Goal: Task Accomplishment & Management: Use online tool/utility

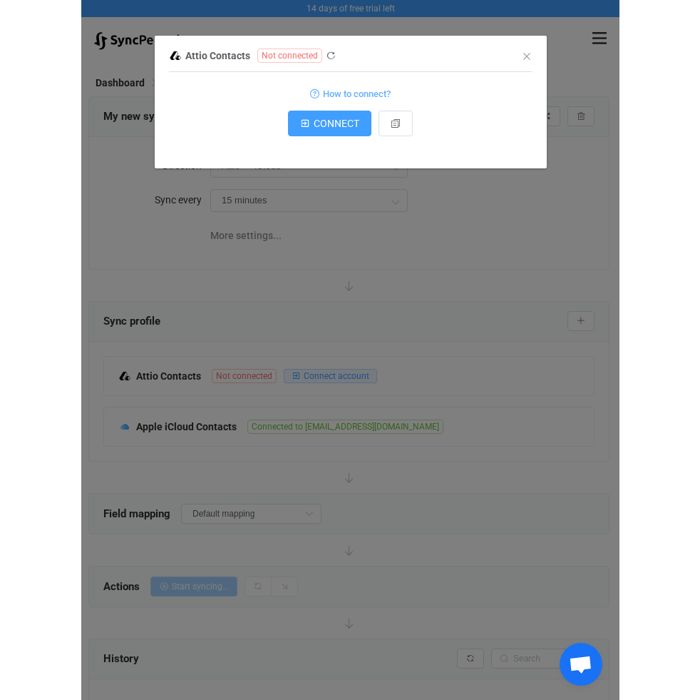
scroll to position [81, 0]
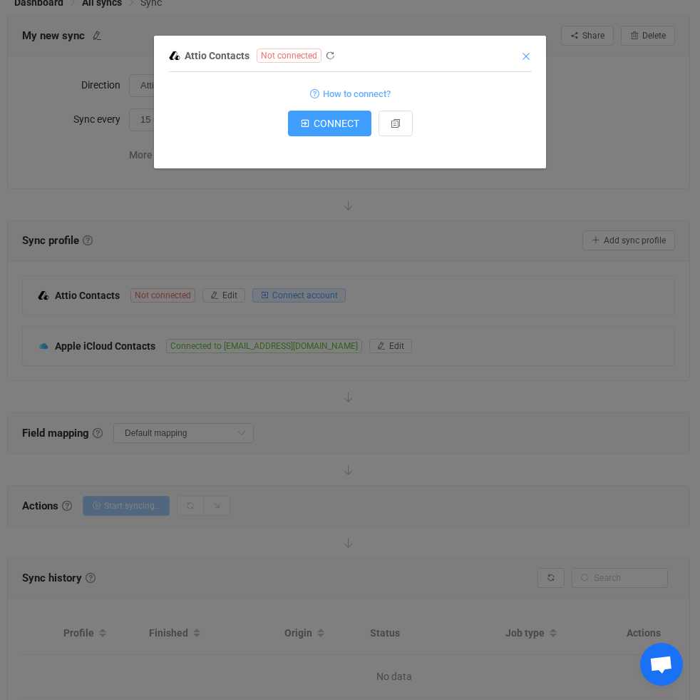
click at [524, 51] on icon "Close" at bounding box center [526, 56] width 11 height 11
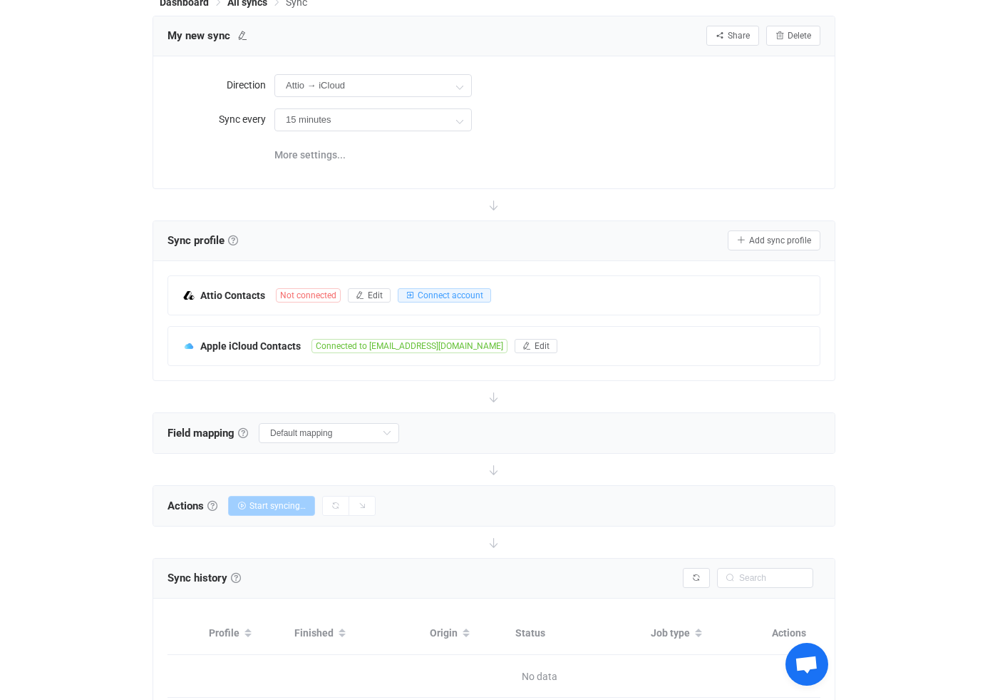
scroll to position [0, 0]
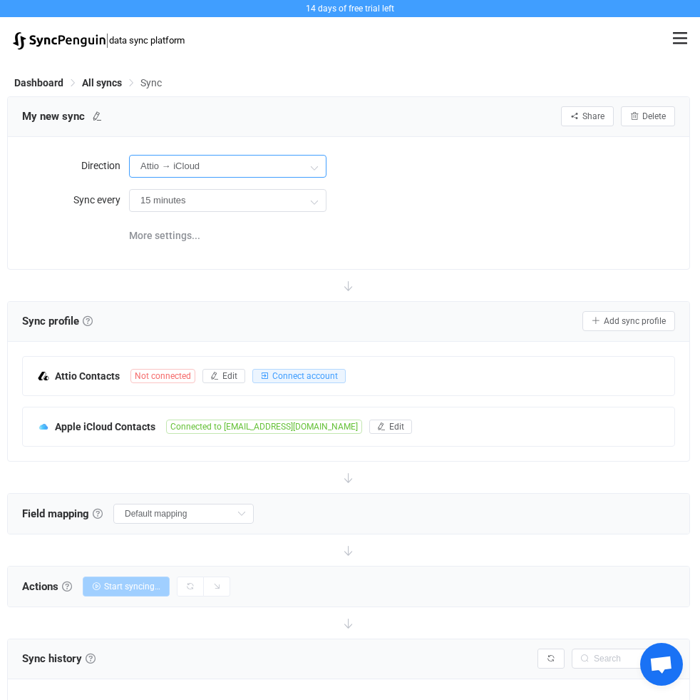
click at [209, 169] on input "Attio → iCloud" at bounding box center [228, 166] width 198 height 23
click at [210, 168] on input "Attio → iCloud" at bounding box center [228, 166] width 198 height 23
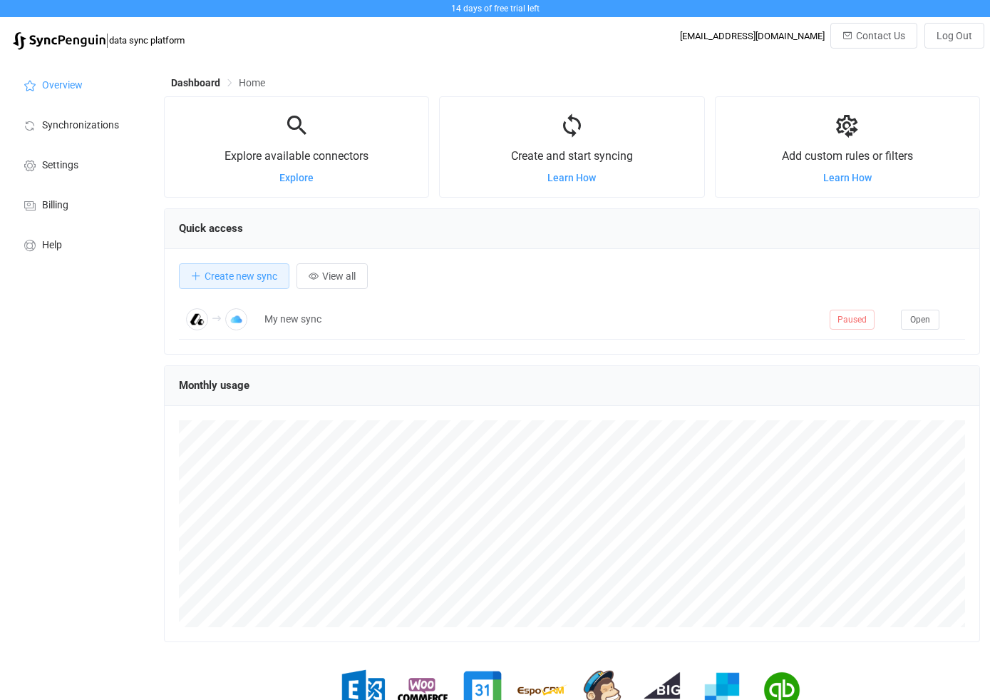
scroll to position [277, 816]
click at [951, 40] on span "Log Out" at bounding box center [955, 35] width 36 height 11
click at [101, 126] on span "Synchronizations" at bounding box center [80, 125] width 77 height 11
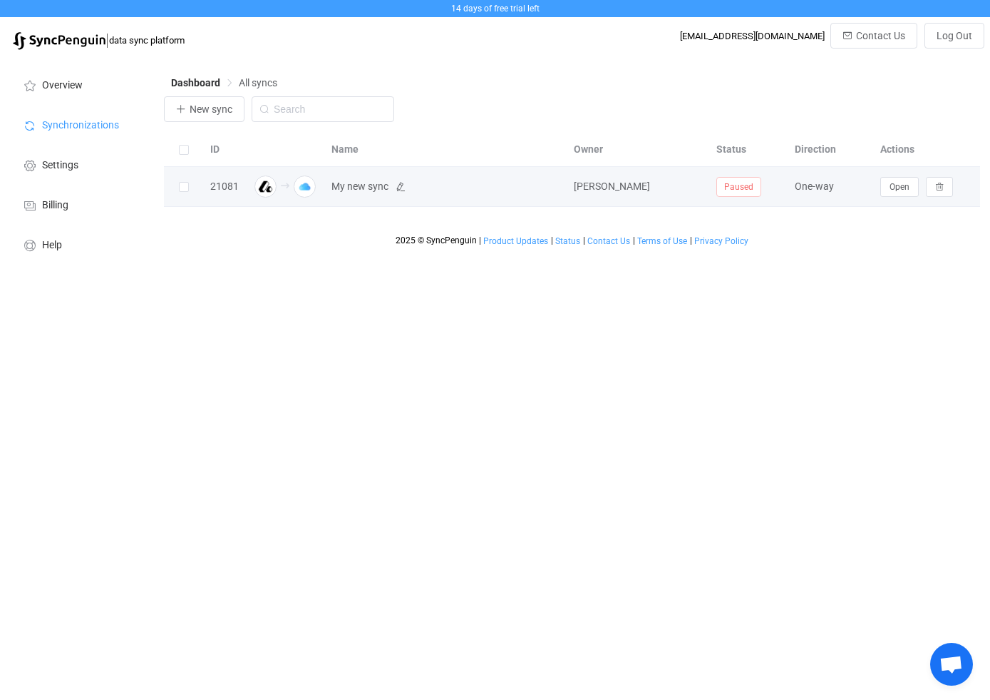
click at [390, 190] on span "My new sync" at bounding box center [446, 186] width 228 height 16
click at [214, 186] on div "21081" at bounding box center [224, 186] width 43 height 16
click at [637, 182] on span "Fergus MacInnes" at bounding box center [612, 185] width 76 height 11
click at [332, 191] on span "My new sync" at bounding box center [360, 186] width 57 height 16
click at [903, 190] on span "Open" at bounding box center [900, 187] width 20 height 10
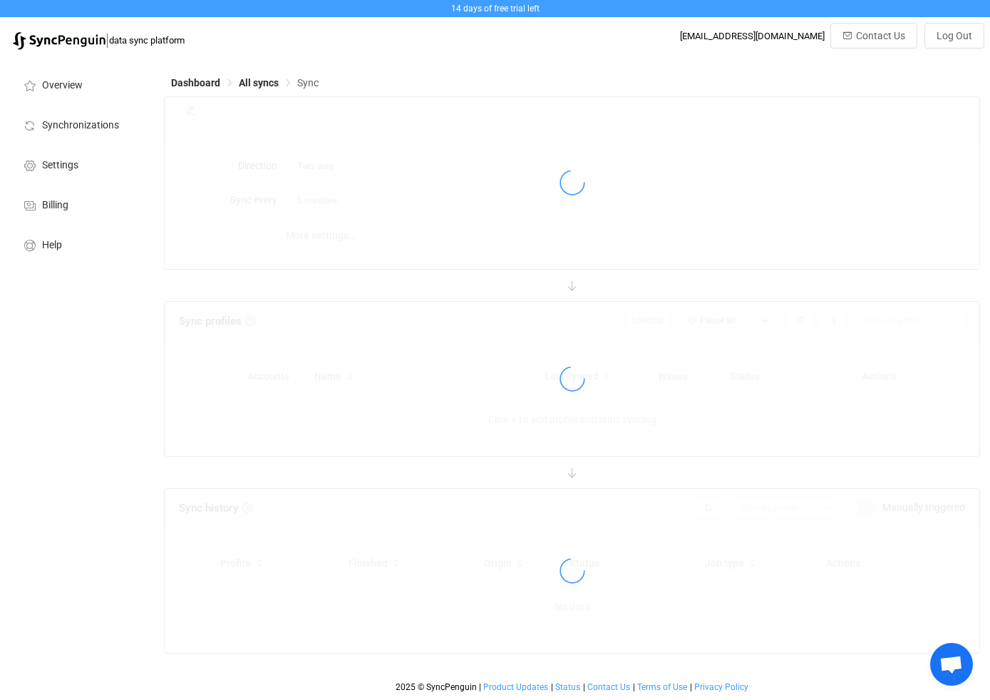
type input "Attio → iCloud"
type input "15 minutes"
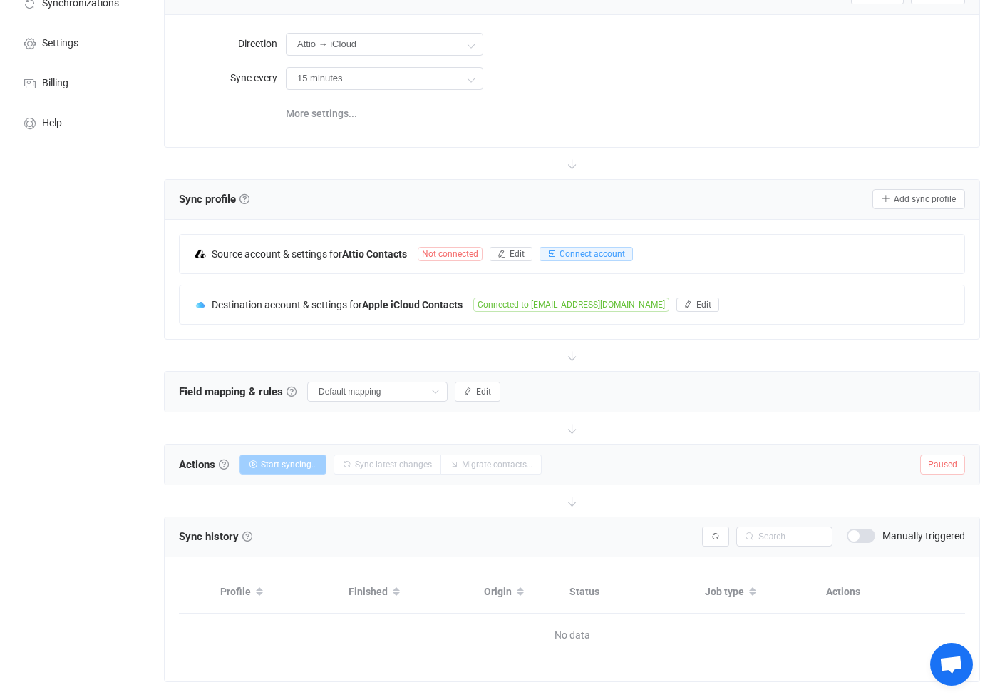
scroll to position [148, 0]
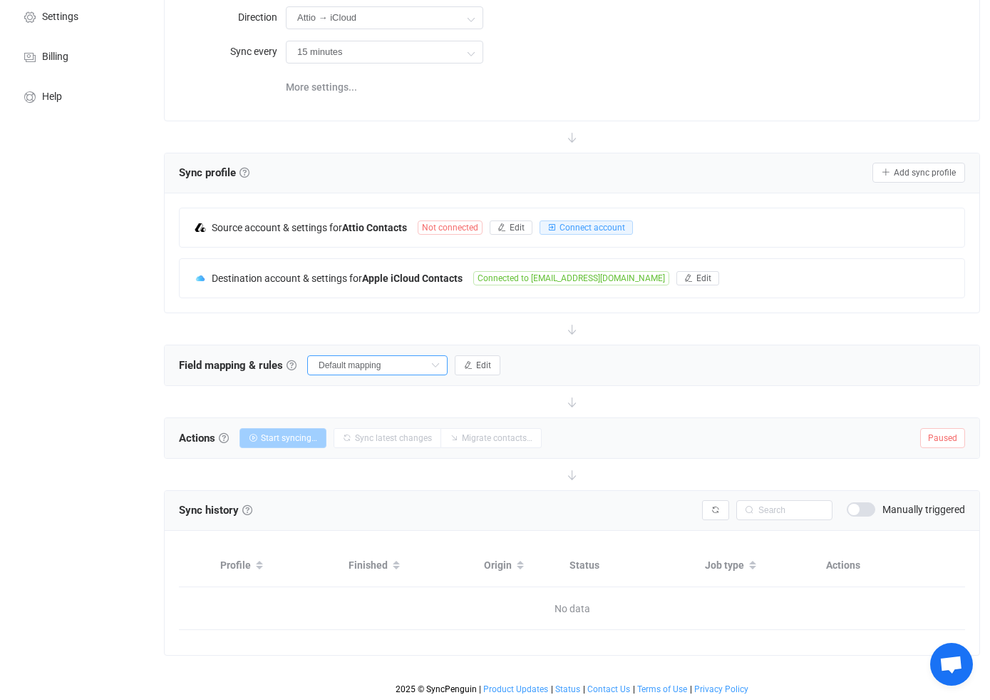
click at [362, 368] on input "Default mapping" at bounding box center [377, 365] width 140 height 20
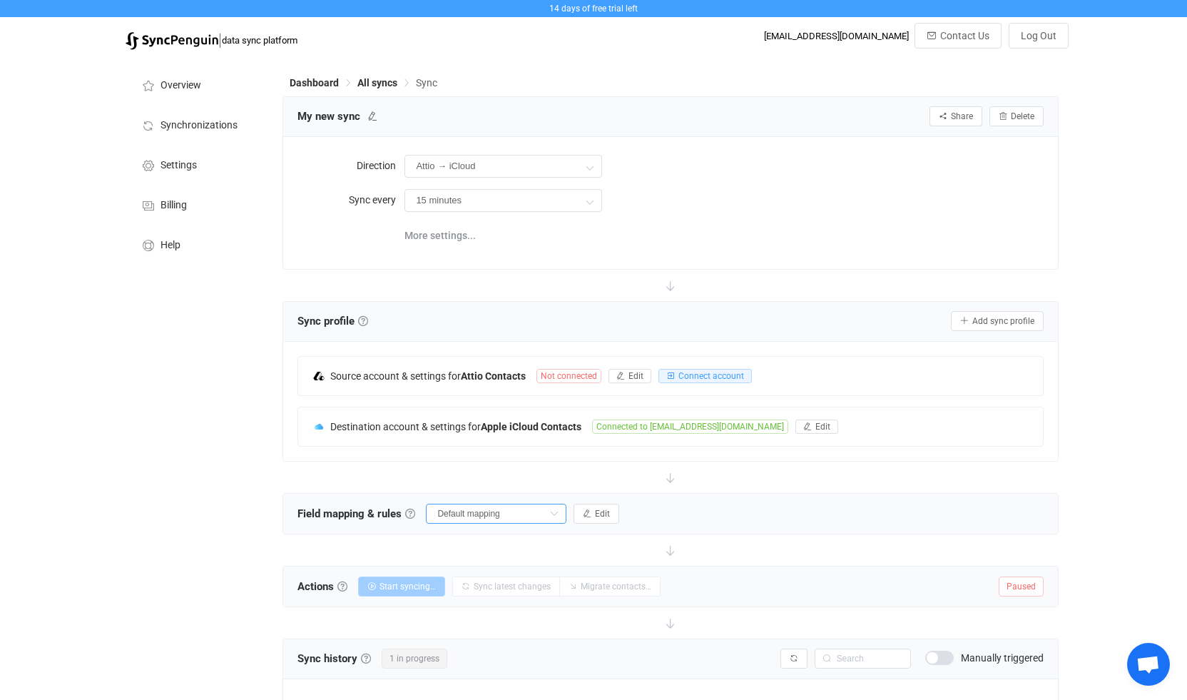
scroll to position [143, 0]
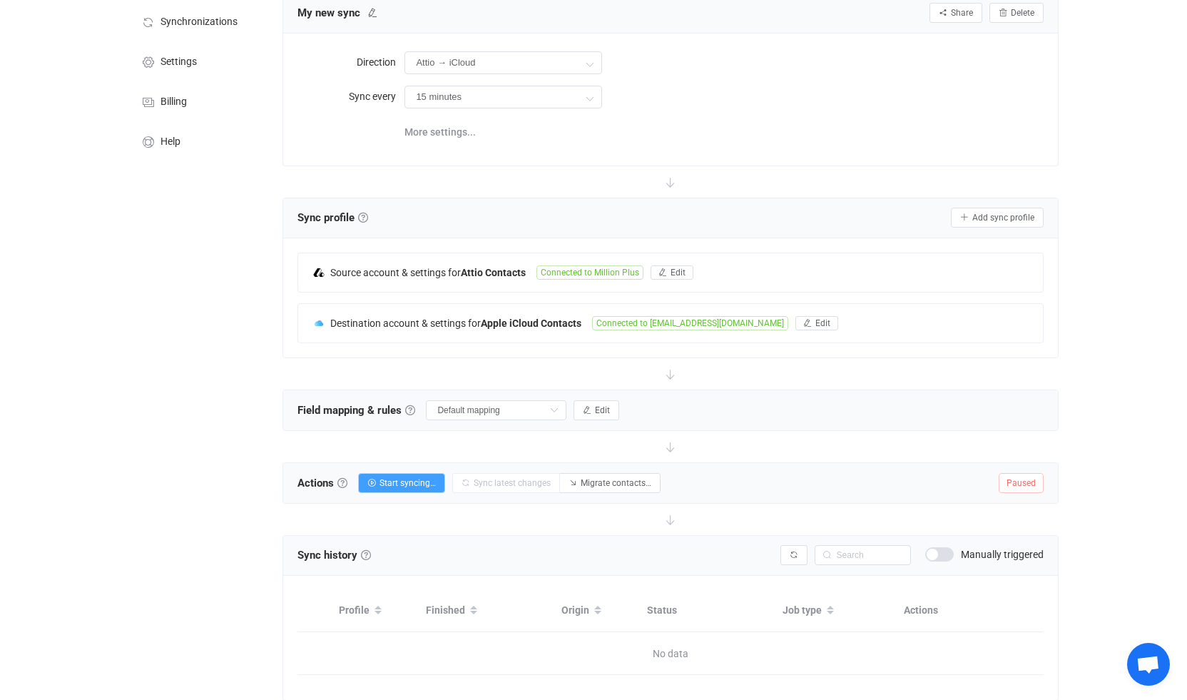
scroll to position [148, 0]
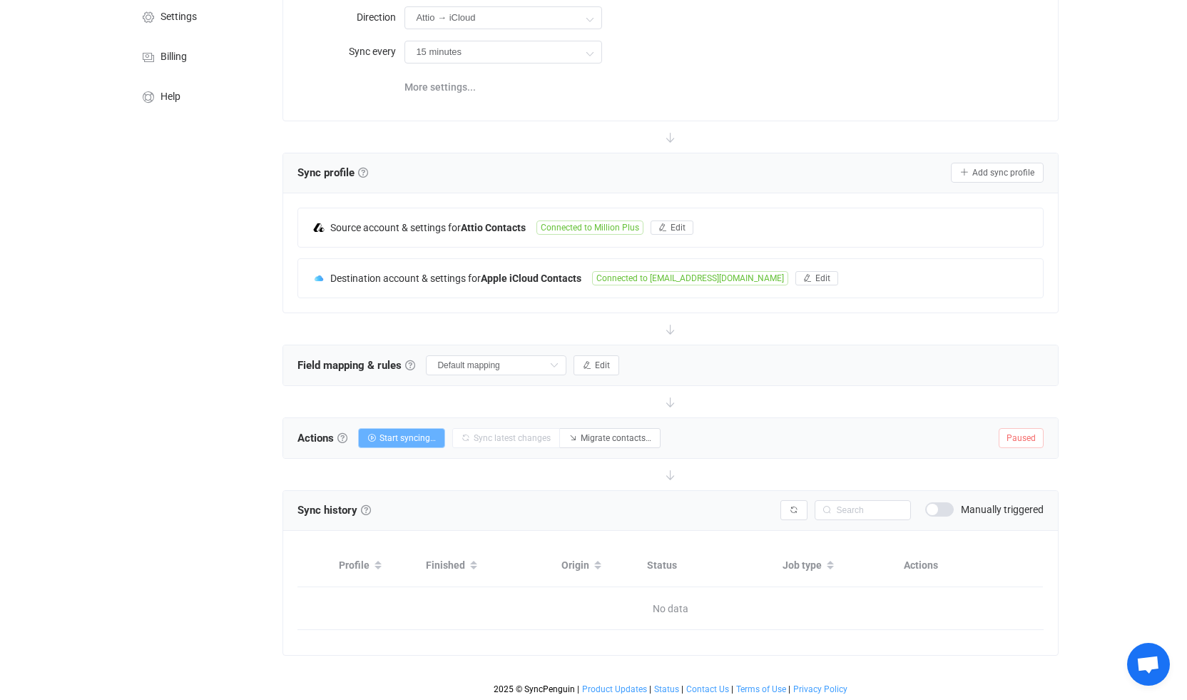
click at [428, 437] on span "Start syncing…" at bounding box center [407, 438] width 56 height 10
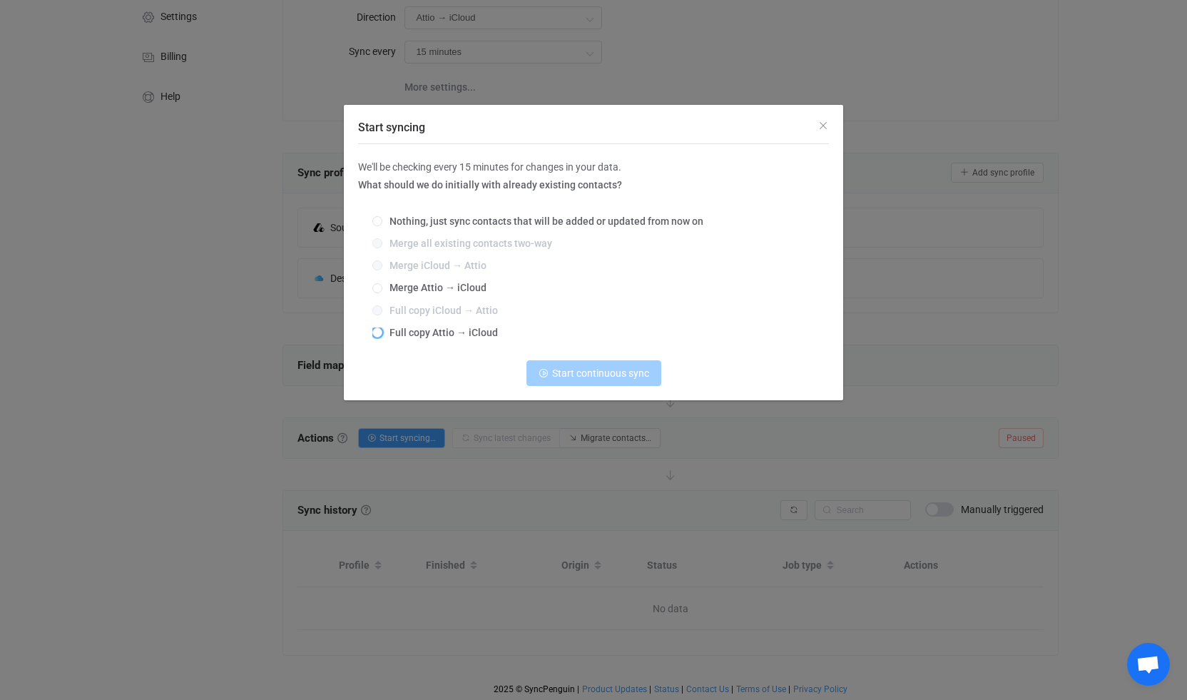
click at [427, 335] on span "Full copy Attio → iCloud" at bounding box center [440, 332] width 116 height 11
click at [382, 335] on input "Full copy Attio → iCloud" at bounding box center [377, 332] width 10 height 11
radio input "true"
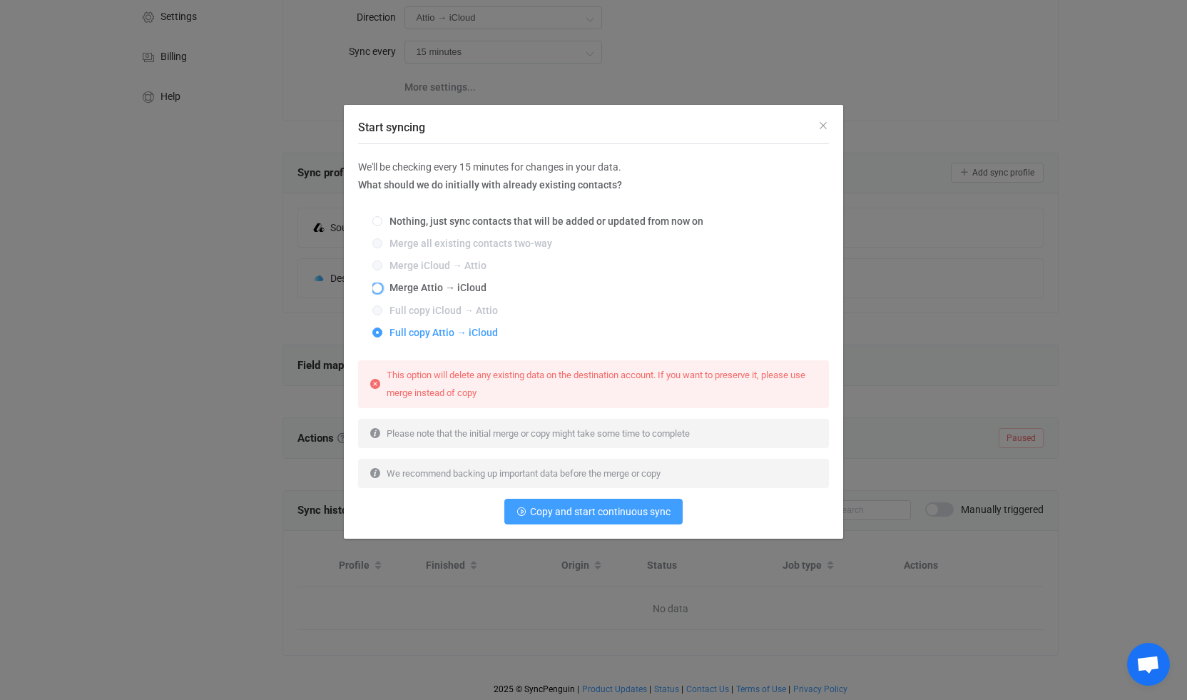
click at [451, 288] on span "Merge Attio → iCloud" at bounding box center [434, 287] width 104 height 11
click at [382, 288] on input "Merge Attio → iCloud" at bounding box center [377, 288] width 10 height 11
radio input "true"
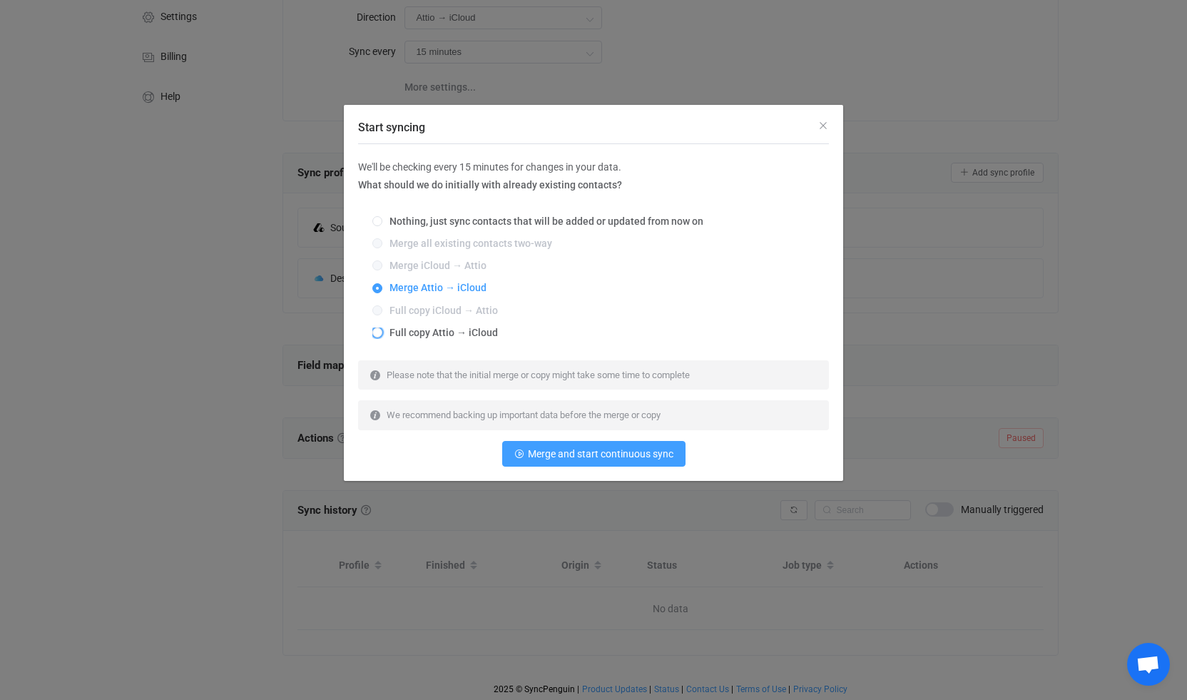
click at [419, 332] on span "Full copy Attio → iCloud" at bounding box center [440, 332] width 116 height 11
click at [382, 332] on input "Full copy Attio → iCloud" at bounding box center [377, 332] width 10 height 11
radio input "true"
radio input "false"
radio input "true"
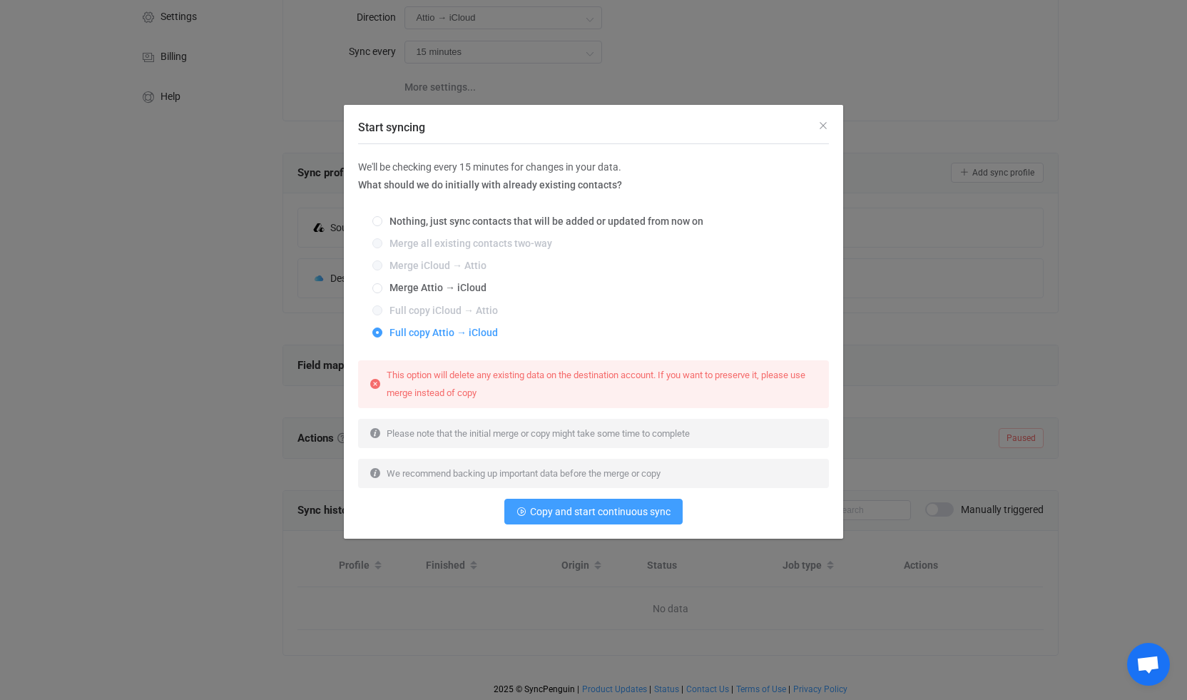
click at [833, 123] on div "Start syncing" at bounding box center [593, 124] width 499 height 39
click at [819, 123] on icon "Close" at bounding box center [822, 125] width 11 height 11
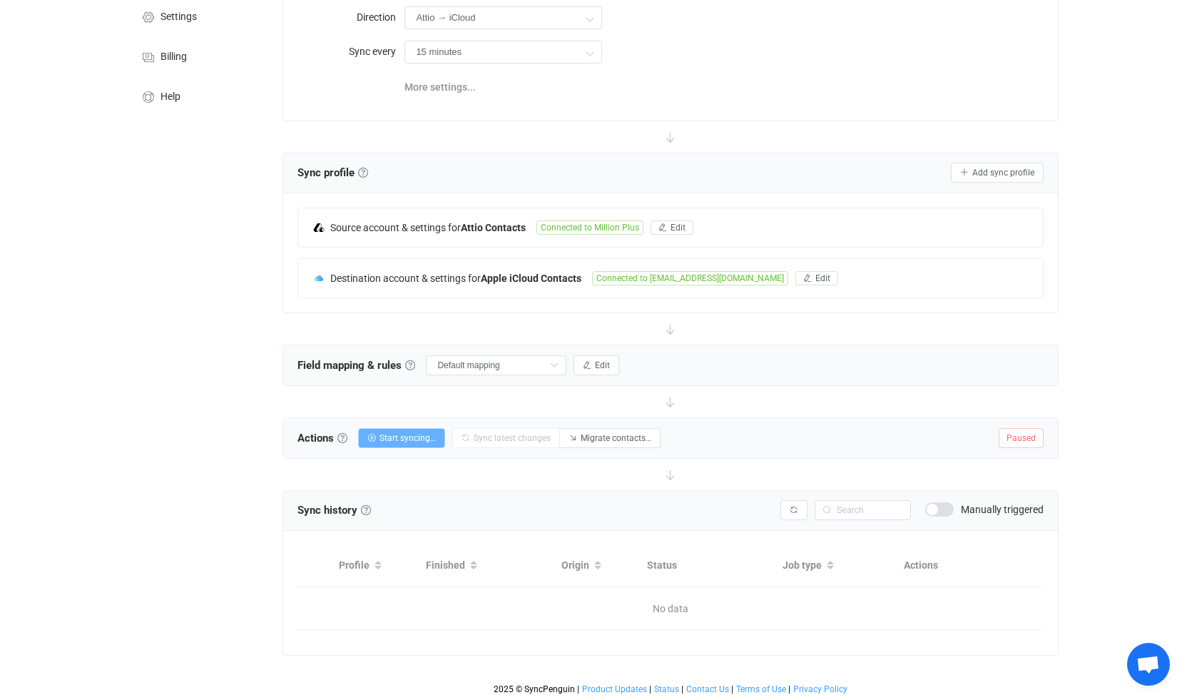
click at [399, 441] on button "Start syncing…" at bounding box center [401, 438] width 87 height 20
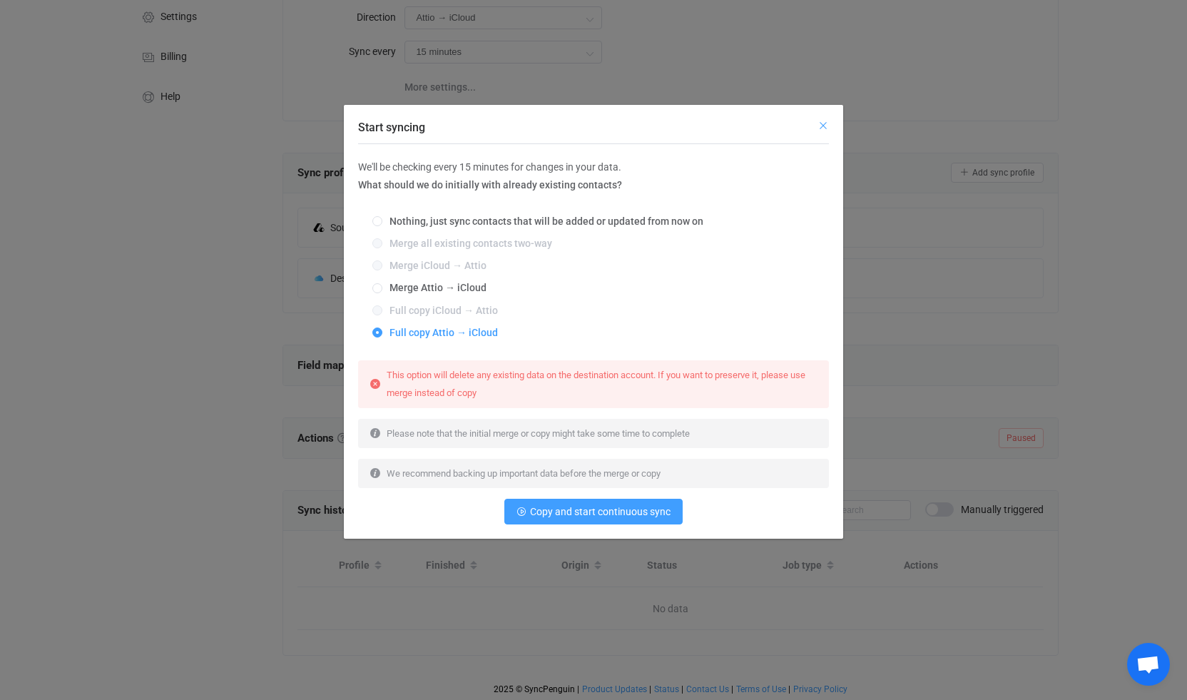
click at [826, 121] on icon "Close" at bounding box center [822, 125] width 11 height 11
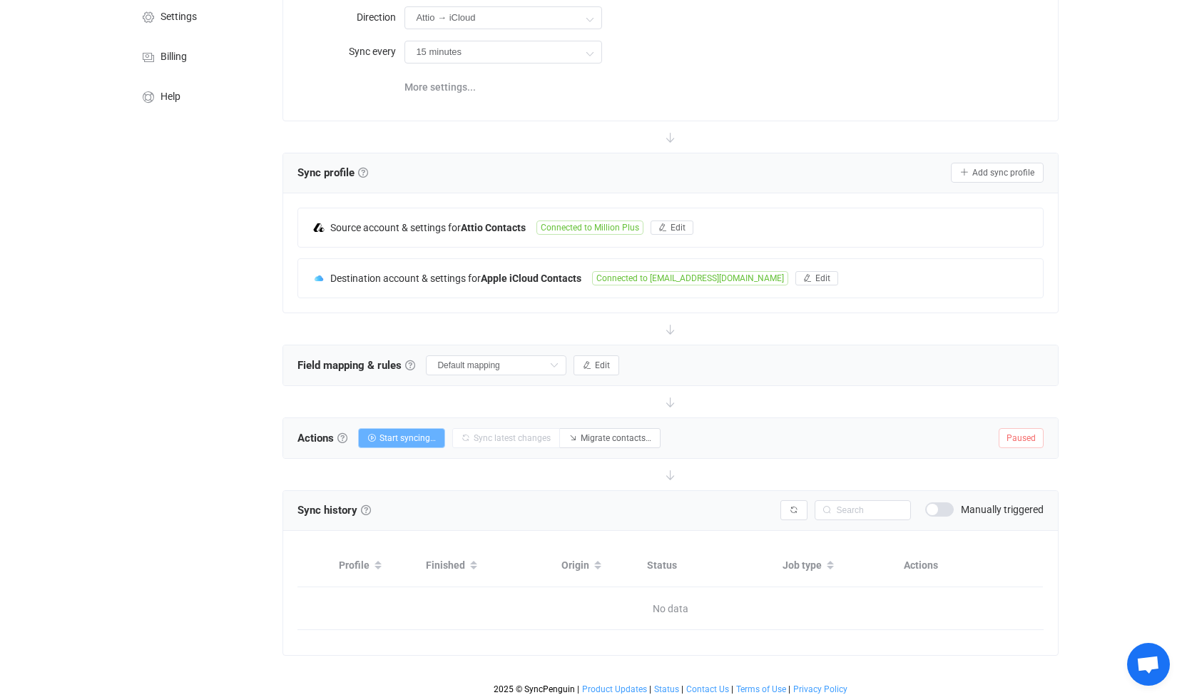
click at [410, 429] on button "Start syncing…" at bounding box center [401, 438] width 87 height 20
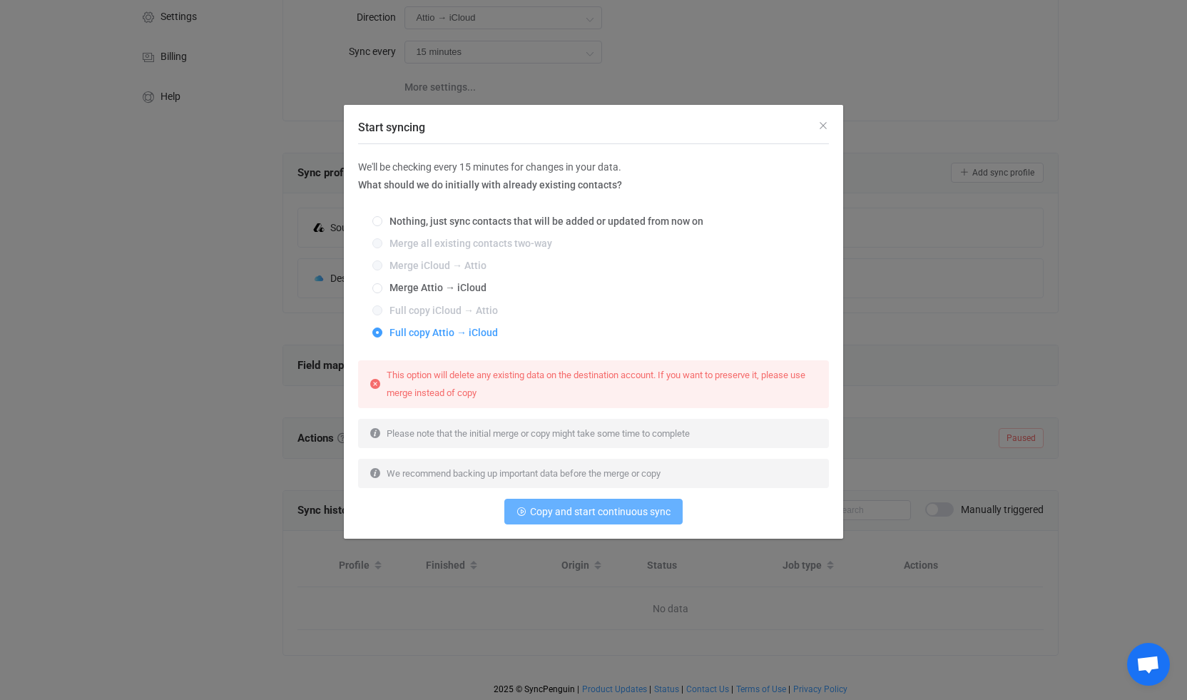
click at [560, 516] on span "Copy and start continuous sync" at bounding box center [600, 511] width 140 height 11
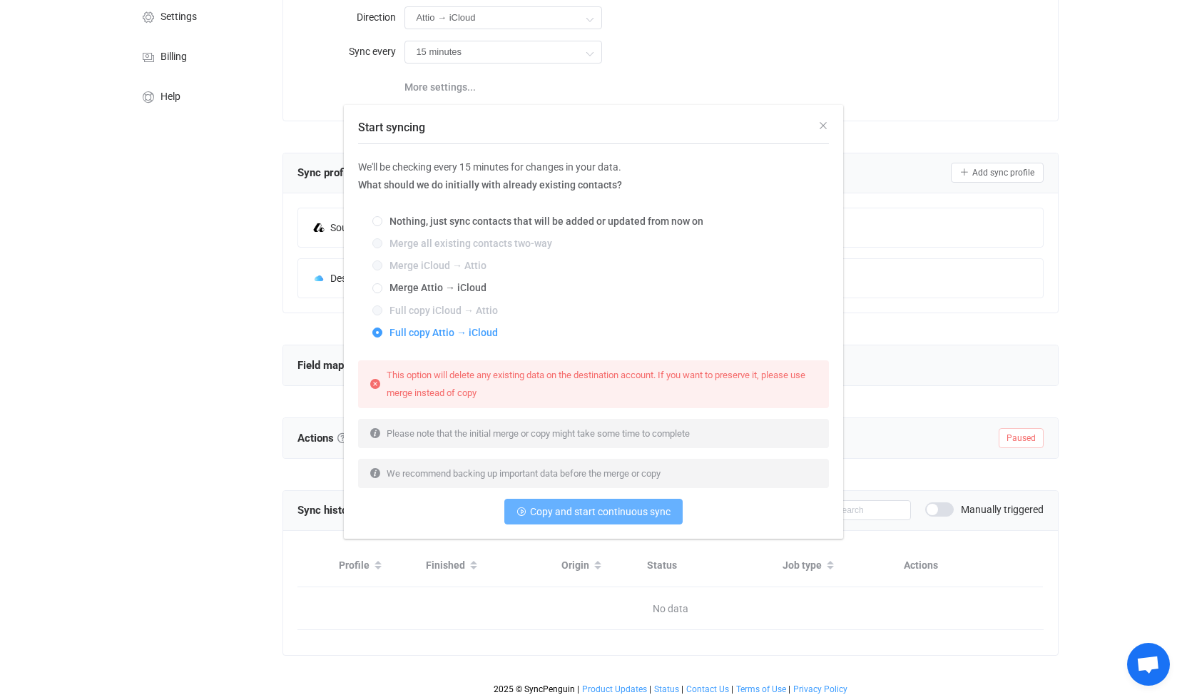
scroll to position [143, 0]
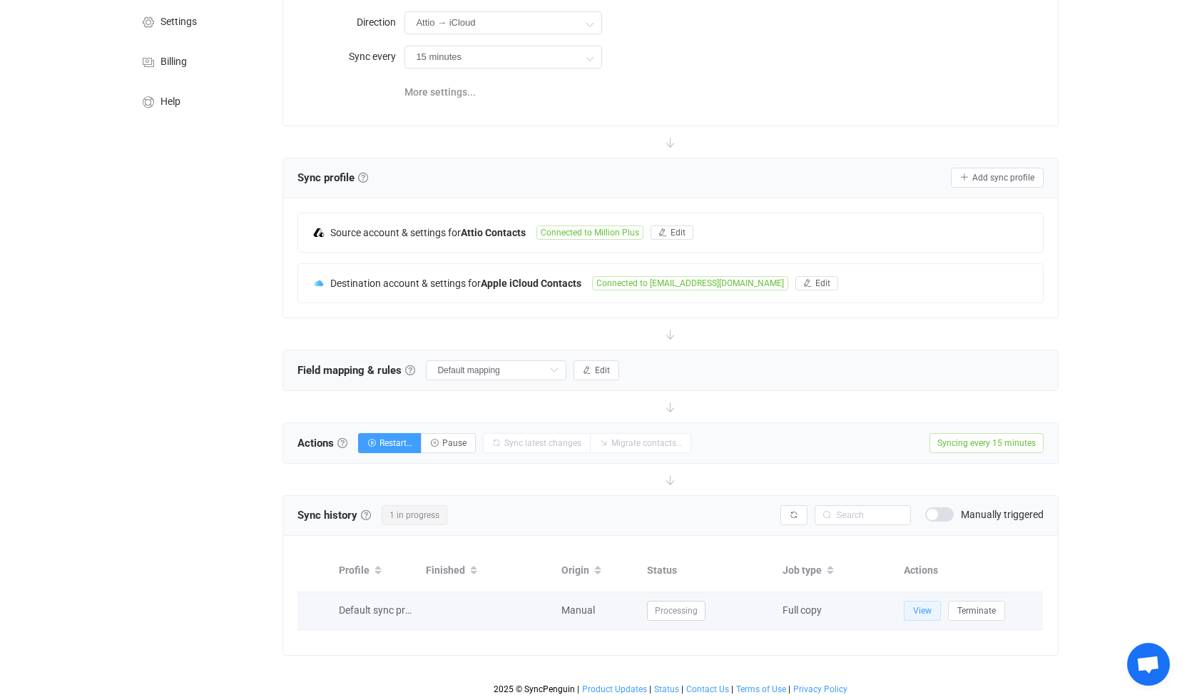
click at [918, 607] on span "View" at bounding box center [922, 610] width 19 height 10
click at [670, 608] on span "Processing" at bounding box center [676, 610] width 58 height 20
click at [911, 603] on button "View" at bounding box center [921, 610] width 37 height 20
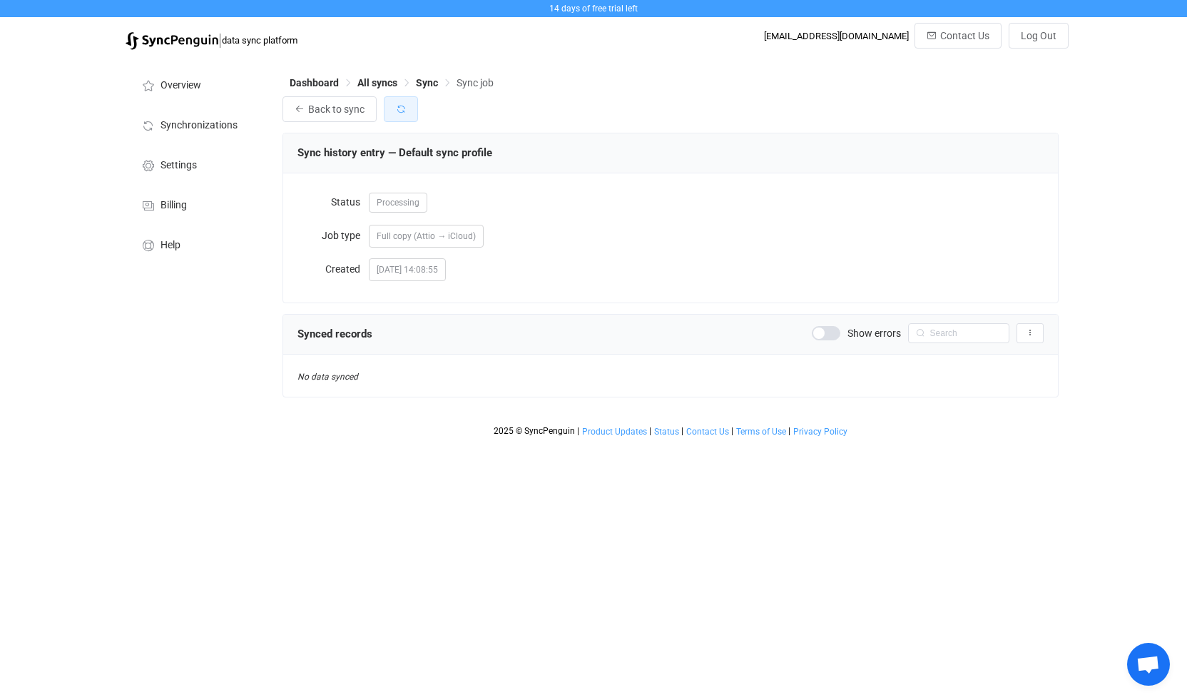
click at [411, 116] on button "button" at bounding box center [401, 109] width 34 height 26
click at [415, 115] on button "button" at bounding box center [401, 109] width 34 height 26
click at [332, 111] on span "Back to sync" at bounding box center [336, 108] width 56 height 11
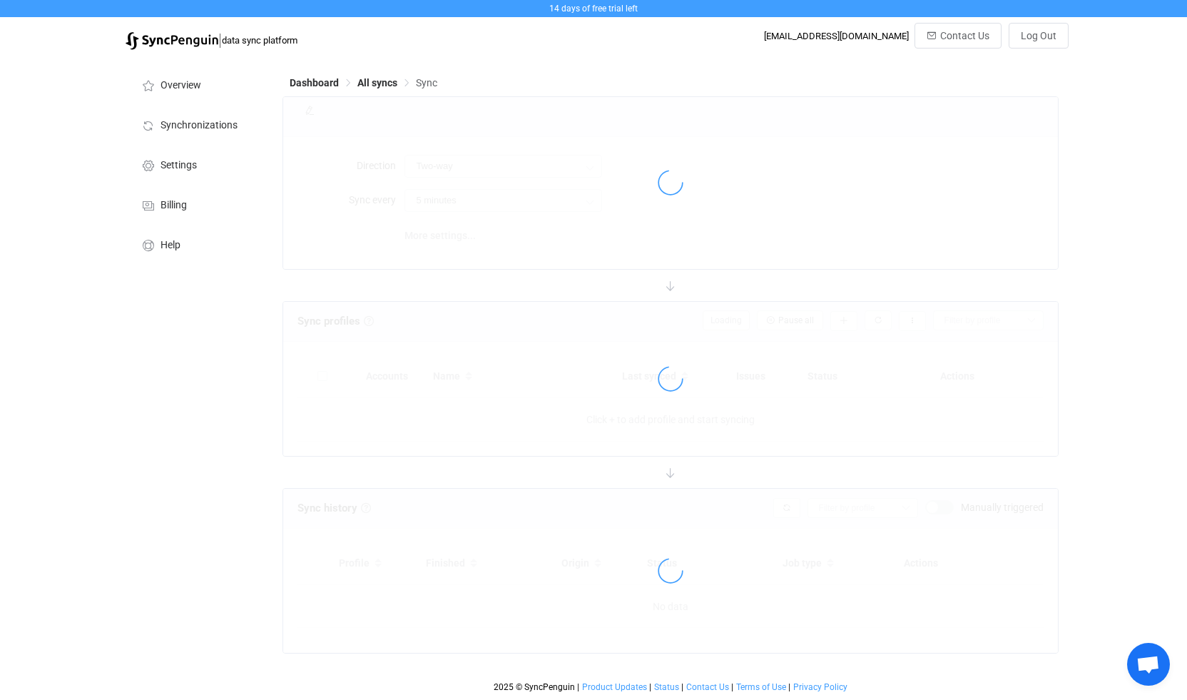
type input "Attio → iCloud"
type input "15 minutes"
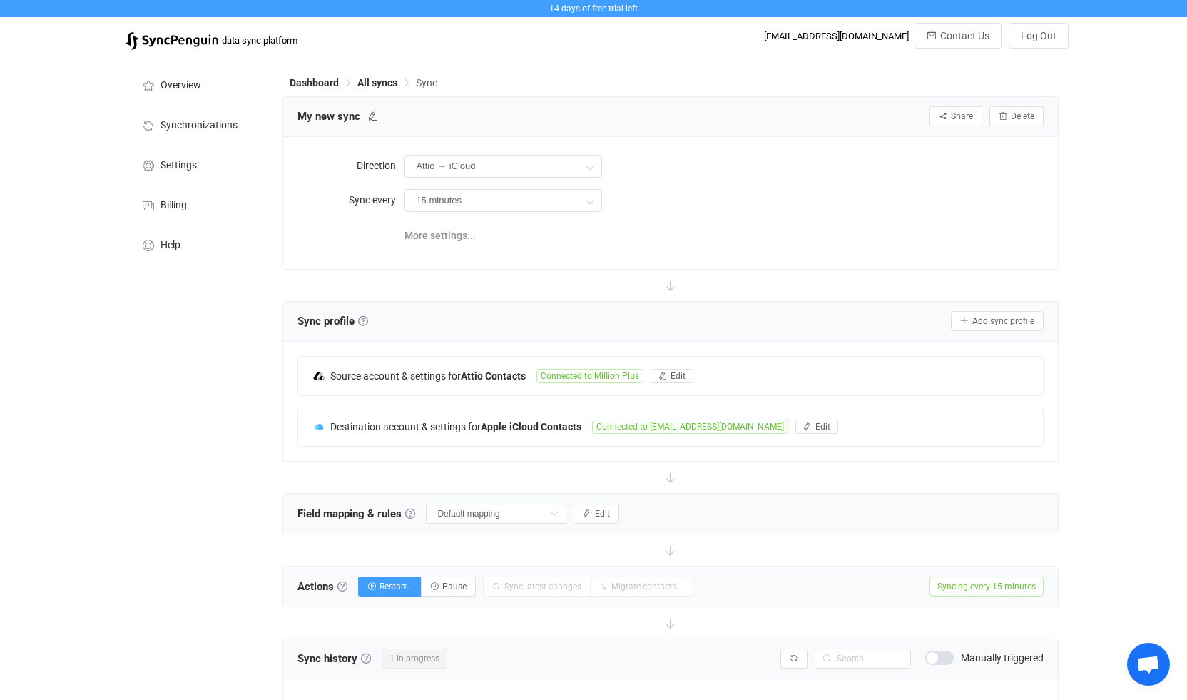
scroll to position [143, 0]
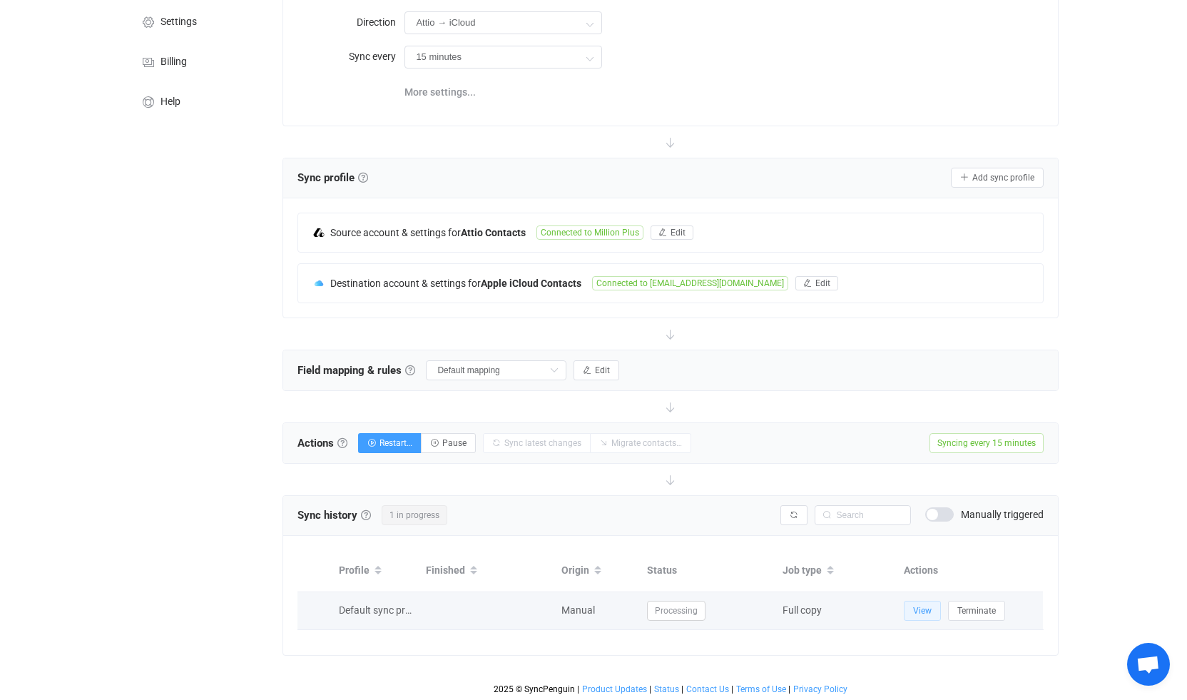
click at [933, 605] on button "View" at bounding box center [921, 610] width 37 height 20
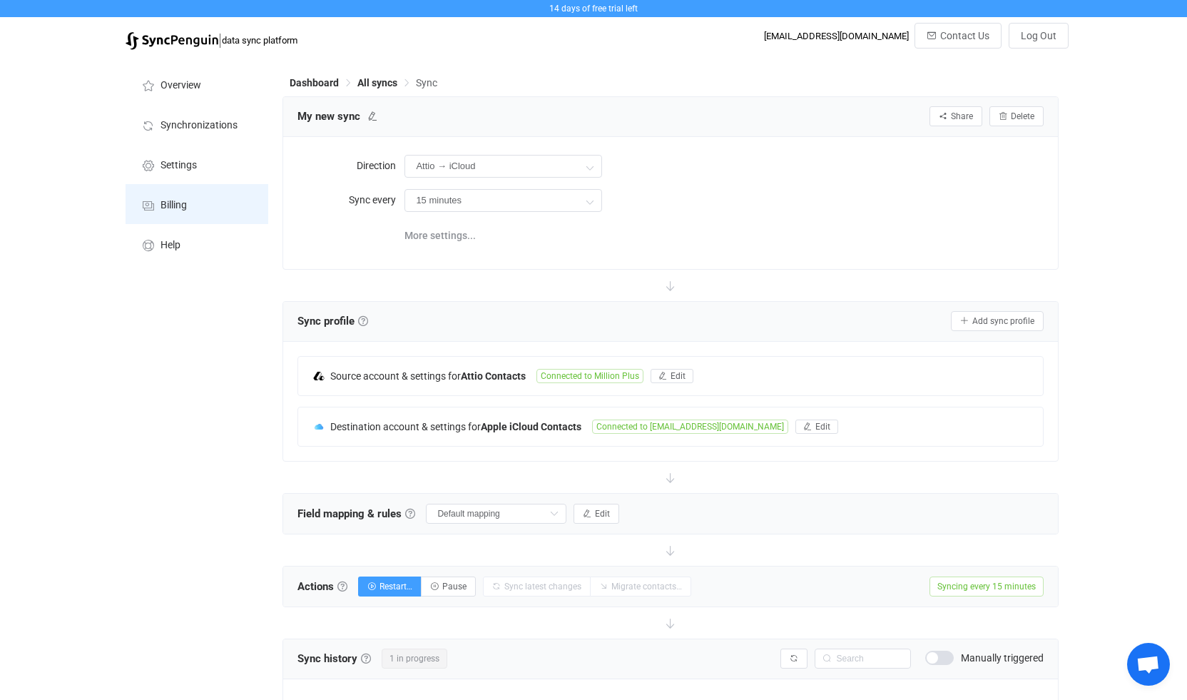
click at [174, 210] on span "Billing" at bounding box center [173, 205] width 26 height 11
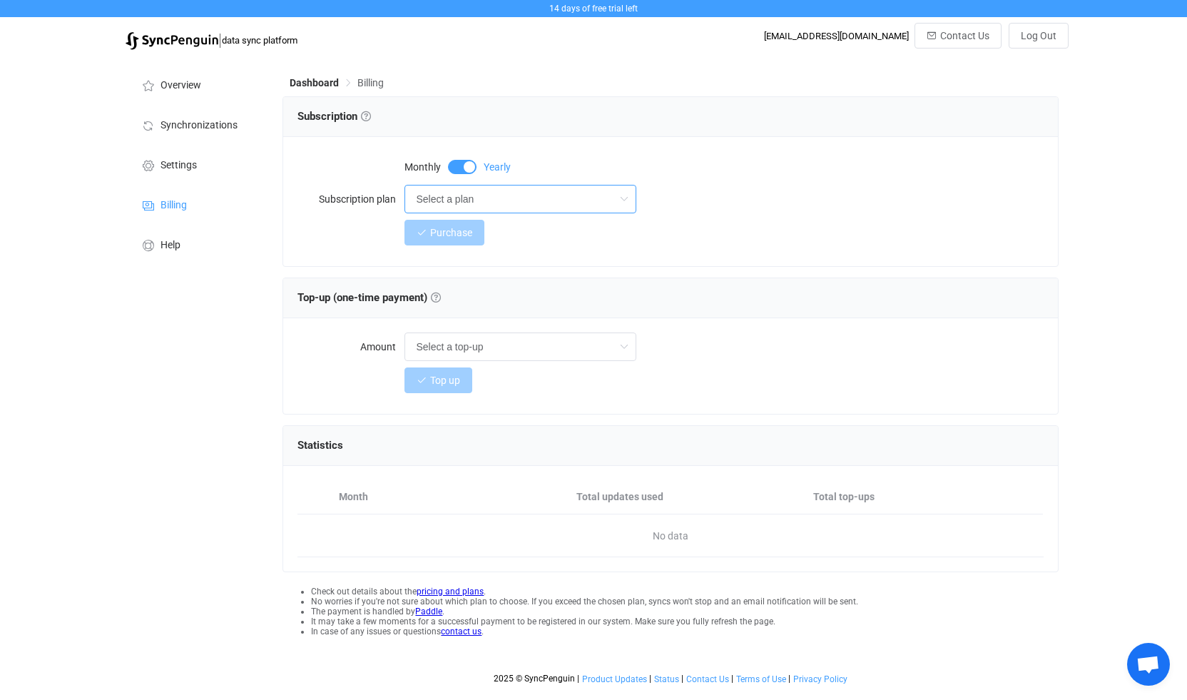
click at [446, 207] on input "Select a plan" at bounding box center [520, 199] width 232 height 29
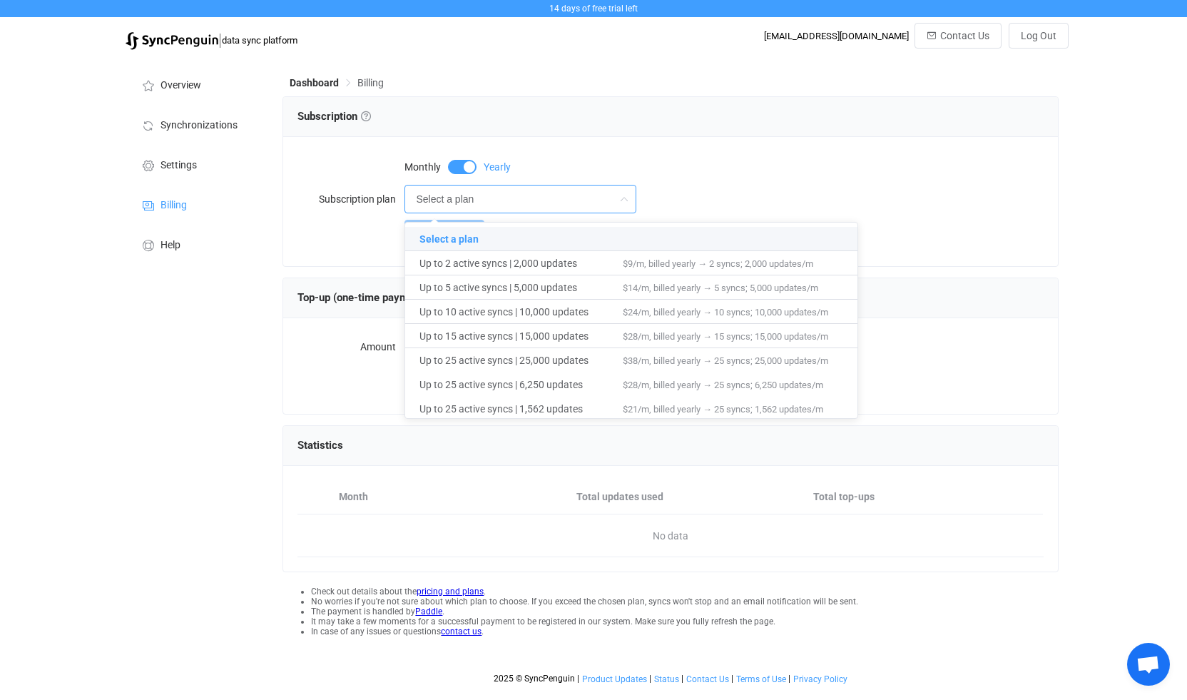
click at [243, 341] on div "Overview Synchronizations Settings Billing Help" at bounding box center [196, 374] width 157 height 634
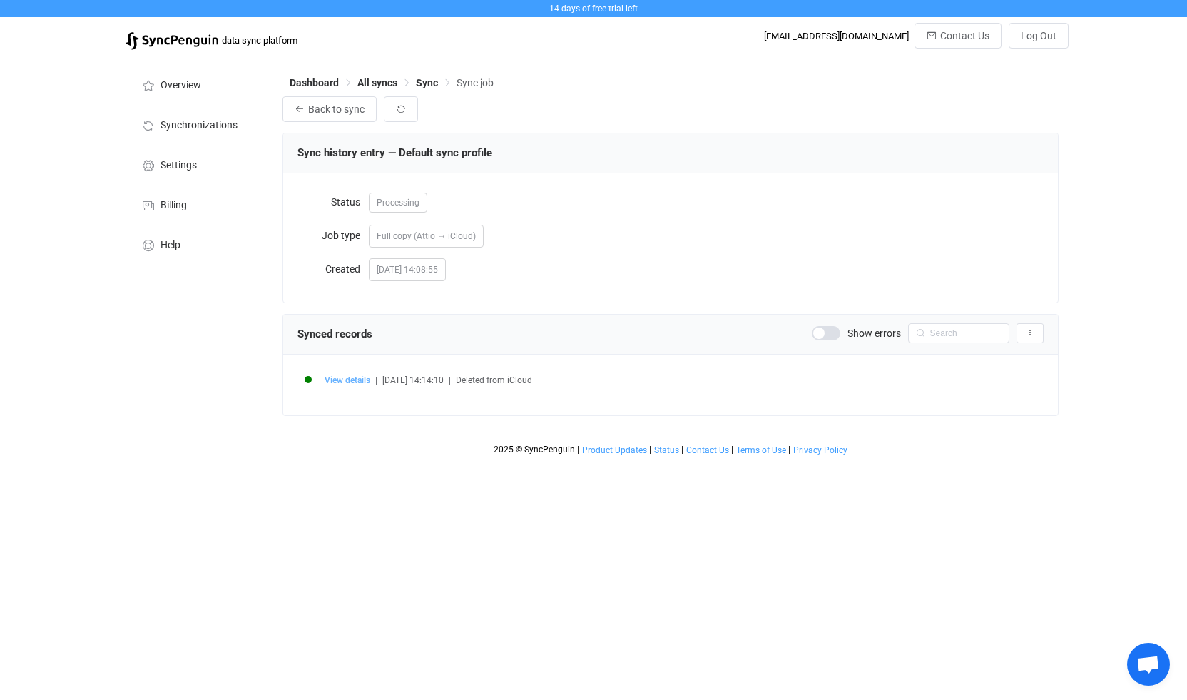
click at [345, 383] on span "View details" at bounding box center [347, 380] width 46 height 10
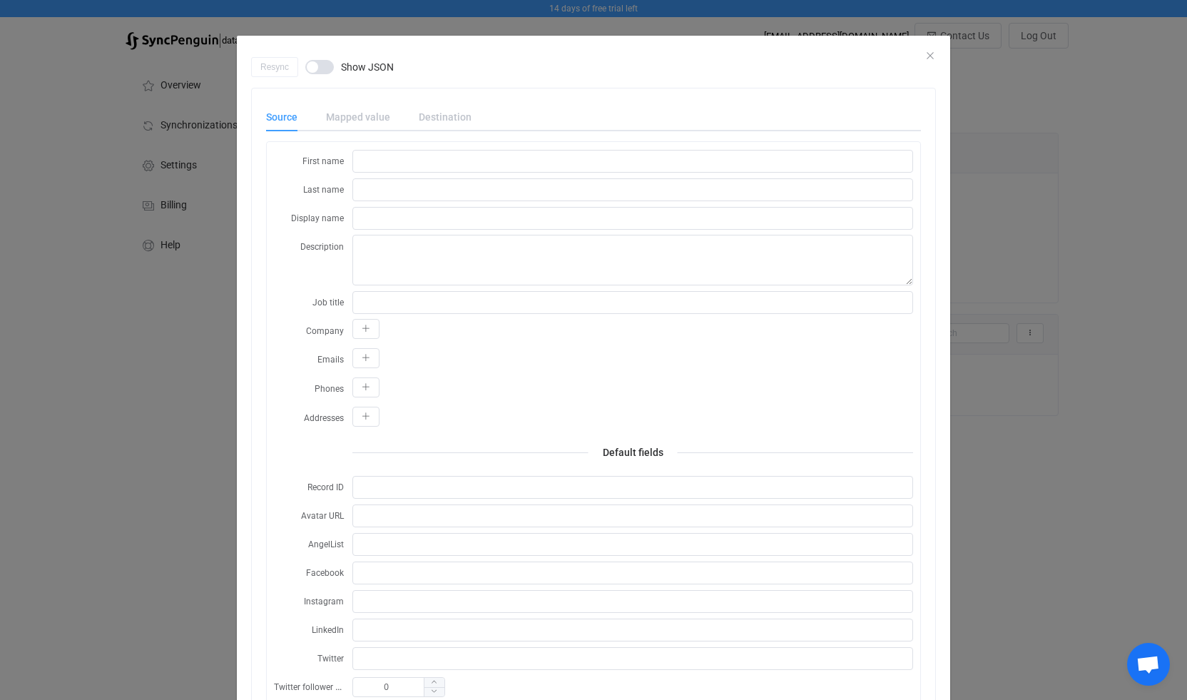
click at [355, 115] on div "Mapped value" at bounding box center [358, 117] width 93 height 29
click at [319, 74] on span "dialog" at bounding box center [319, 67] width 29 height 14
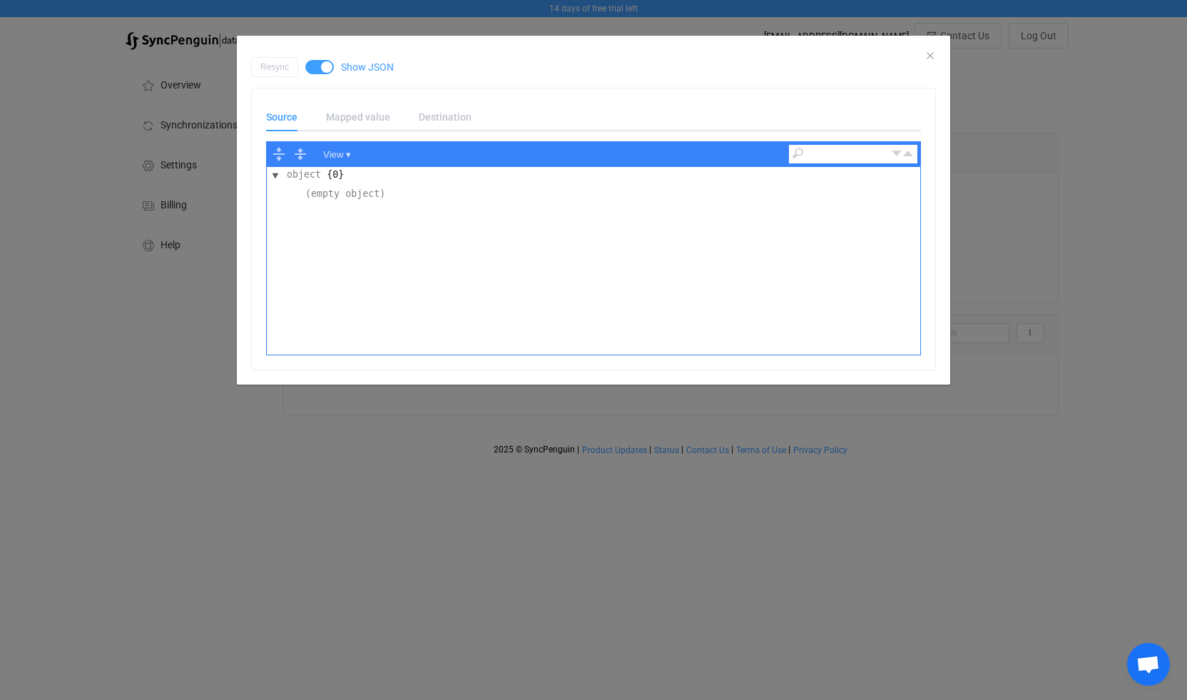
click at [319, 68] on span "dialog" at bounding box center [319, 67] width 29 height 14
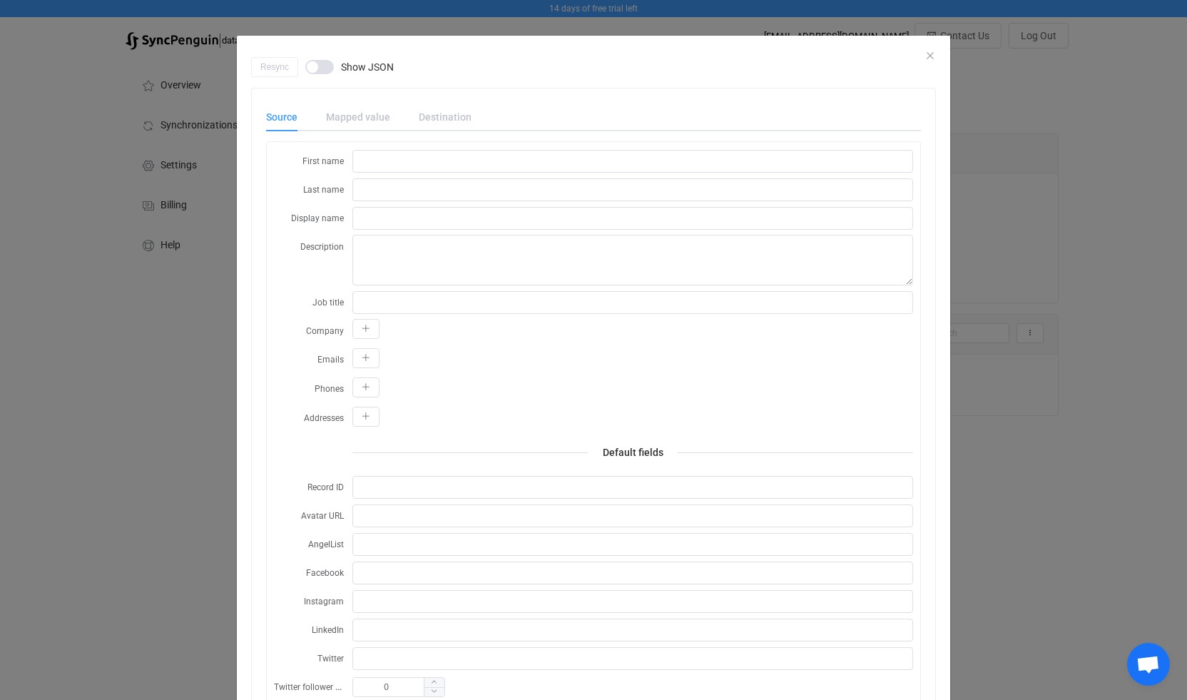
click at [352, 116] on div "Mapped value" at bounding box center [358, 117] width 93 height 29
click at [939, 55] on div "dialog" at bounding box center [593, 46] width 713 height 21
click at [930, 53] on icon "Close" at bounding box center [929, 55] width 11 height 11
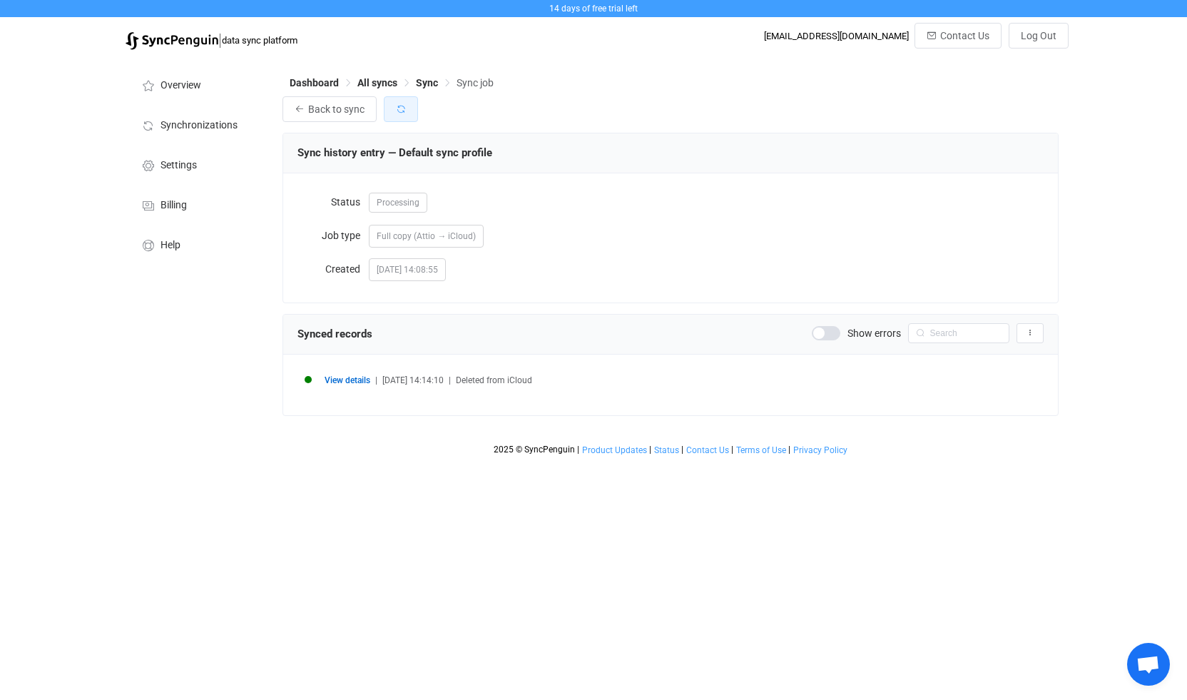
click at [408, 110] on button "button" at bounding box center [401, 109] width 34 height 26
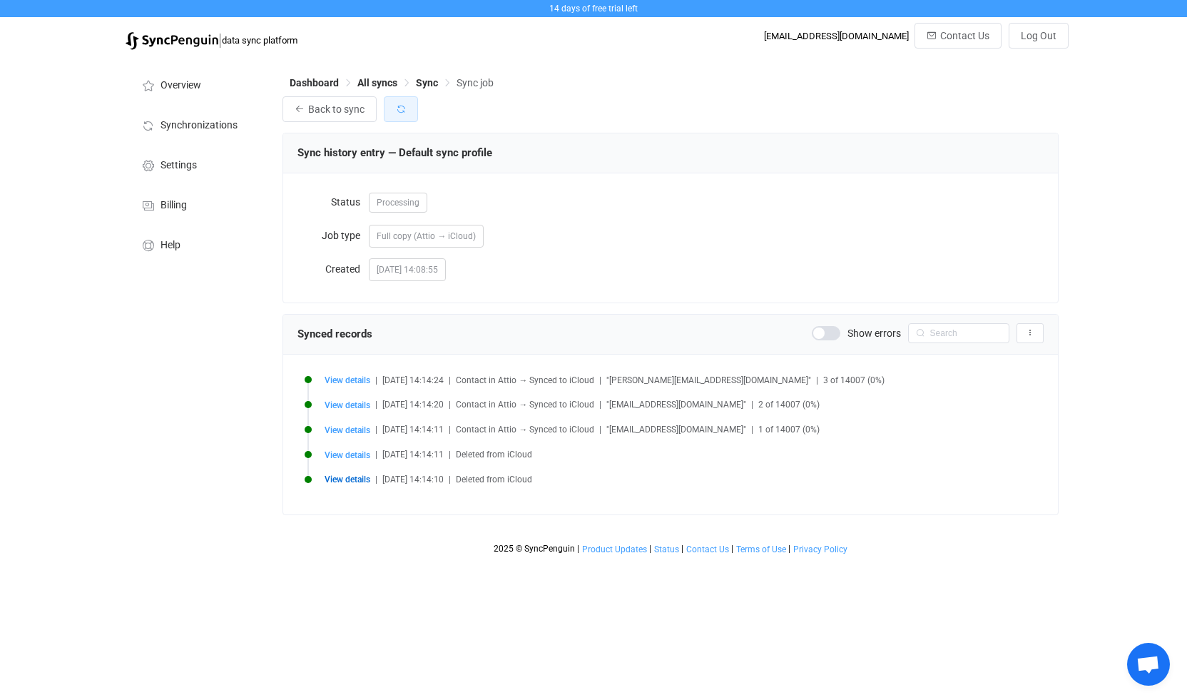
click at [404, 109] on icon "button" at bounding box center [401, 109] width 10 height 10
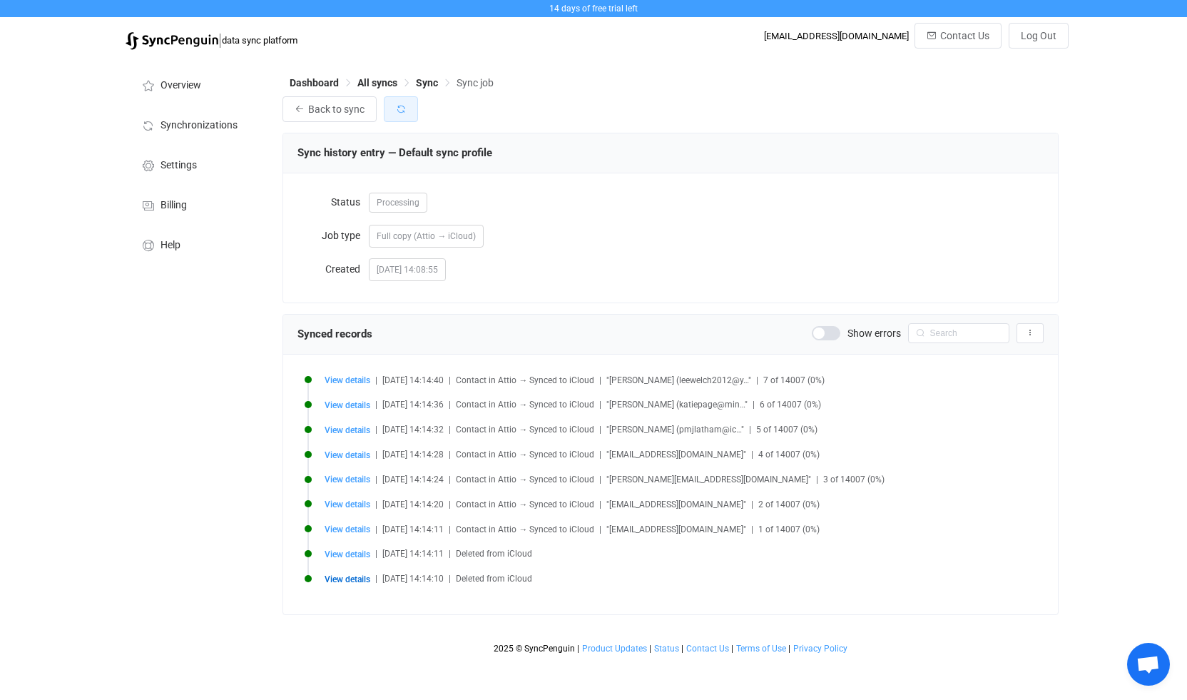
click at [397, 106] on icon "button" at bounding box center [401, 109] width 10 height 10
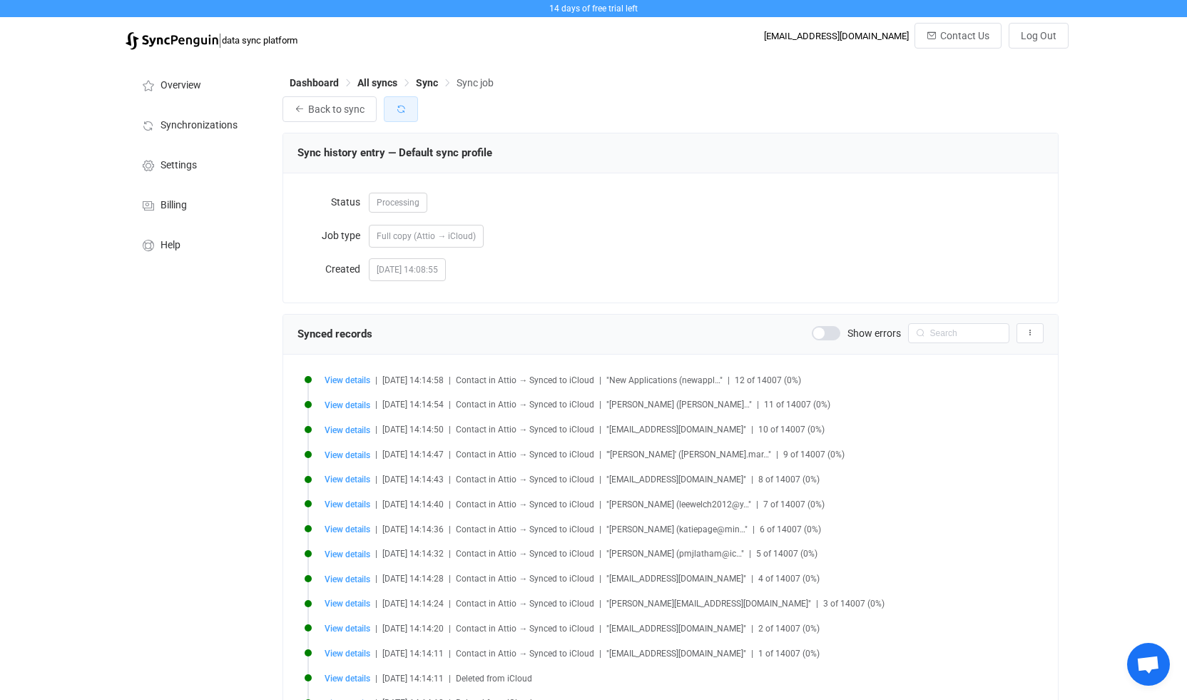
click at [406, 109] on button "button" at bounding box center [401, 109] width 34 height 26
